Goal: Navigation & Orientation: Find specific page/section

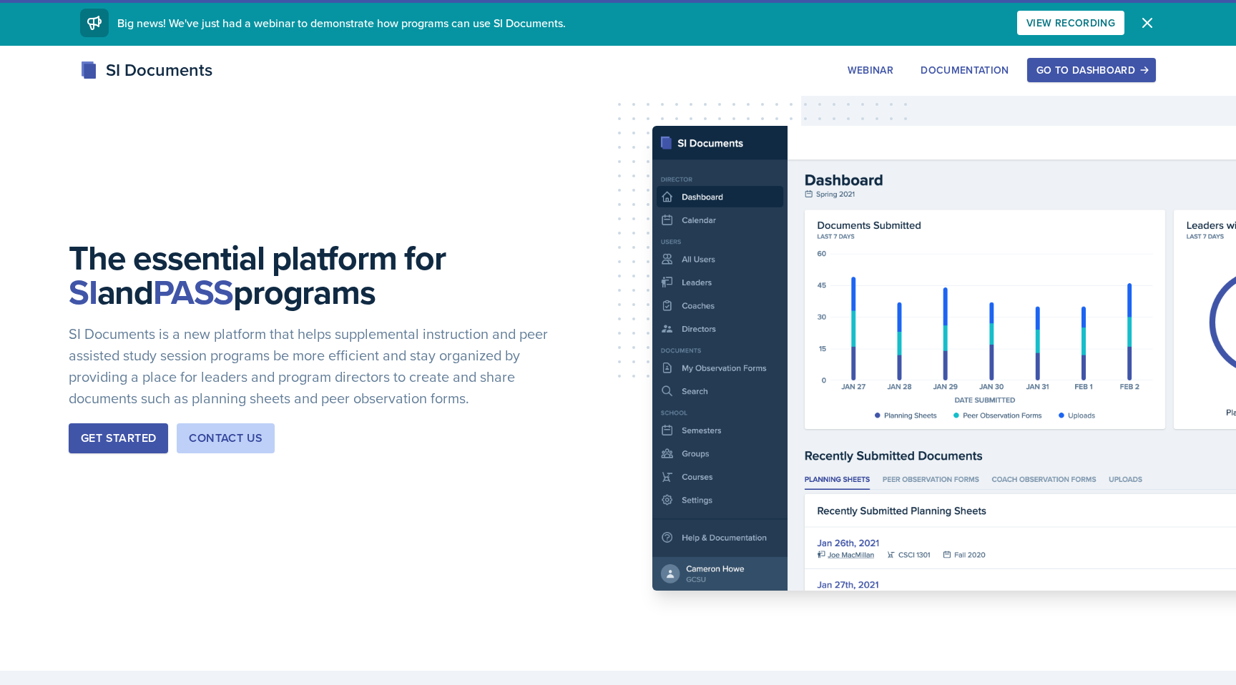
click at [1110, 76] on div "Go to Dashboard" at bounding box center [1091, 69] width 110 height 11
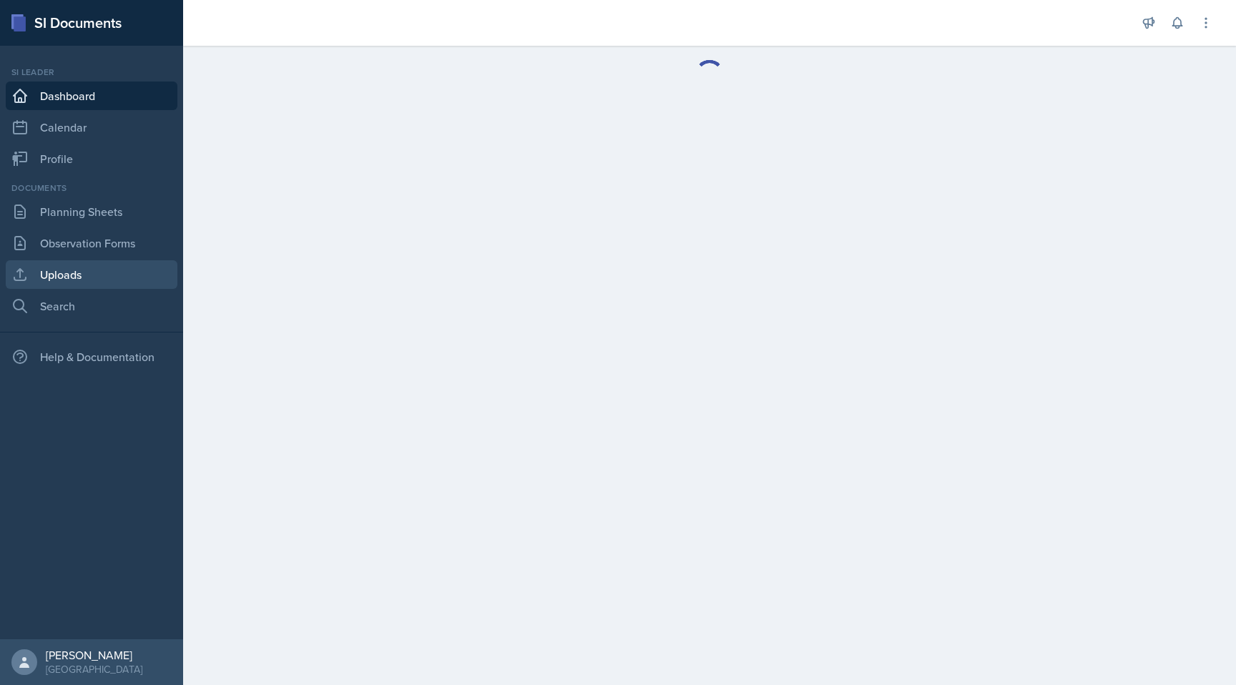
click at [72, 267] on link "Uploads" at bounding box center [92, 274] width 172 height 29
